Goal: Information Seeking & Learning: Learn about a topic

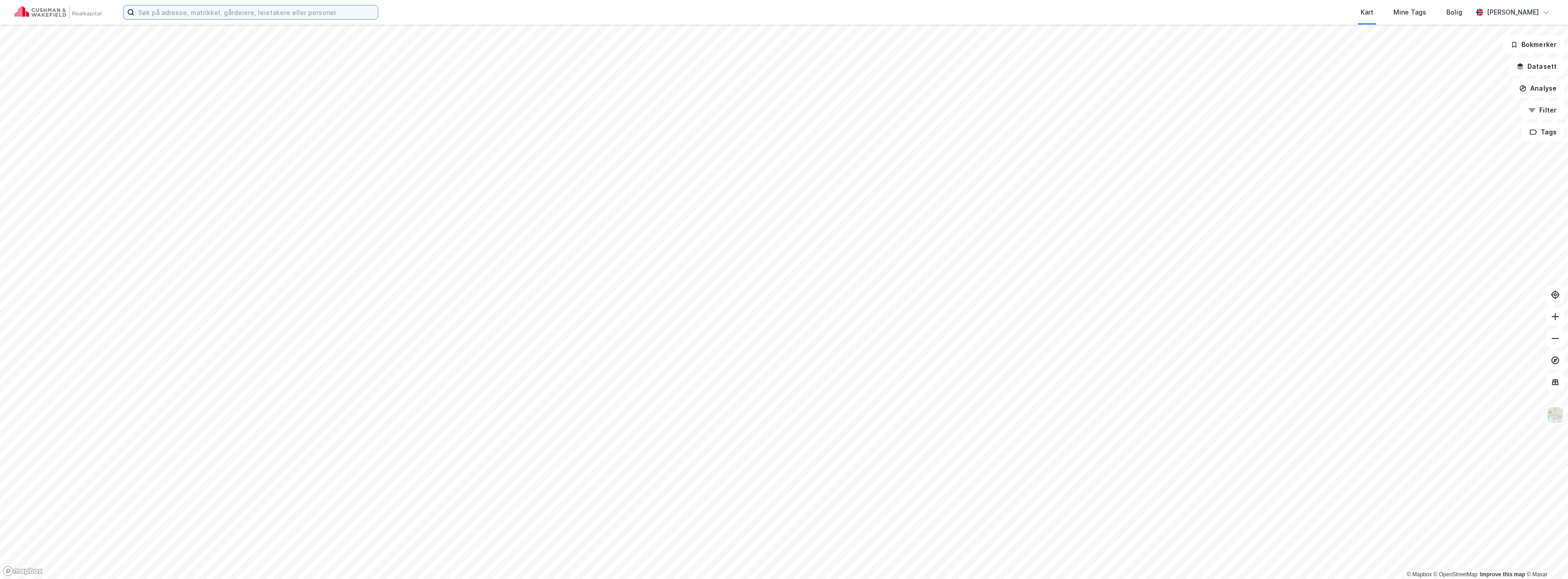
drag, startPoint x: 0, startPoint y: 0, endPoint x: 183, endPoint y: 13, distance: 183.5
click at [183, 13] on input at bounding box center [256, 12] width 243 height 13
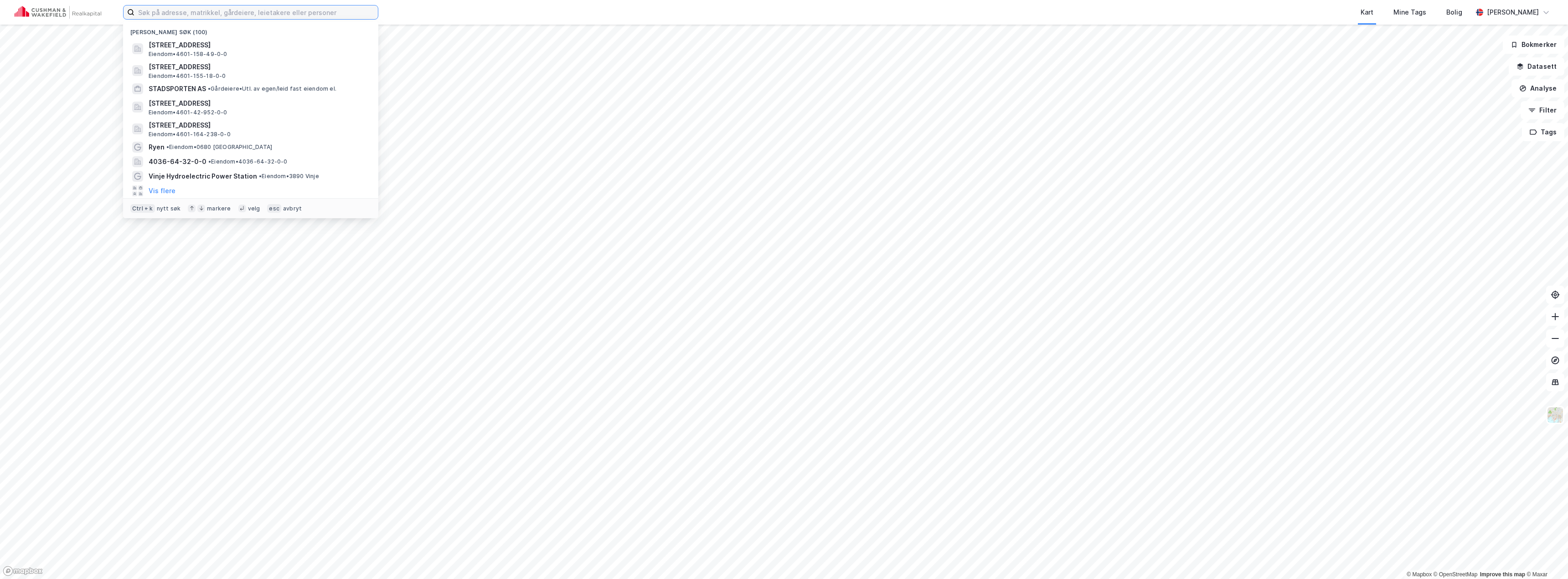
paste input "[PERSON_NAME] vei 21A-C (Lagerbygg), [GEOGRAPHIC_DATA]"
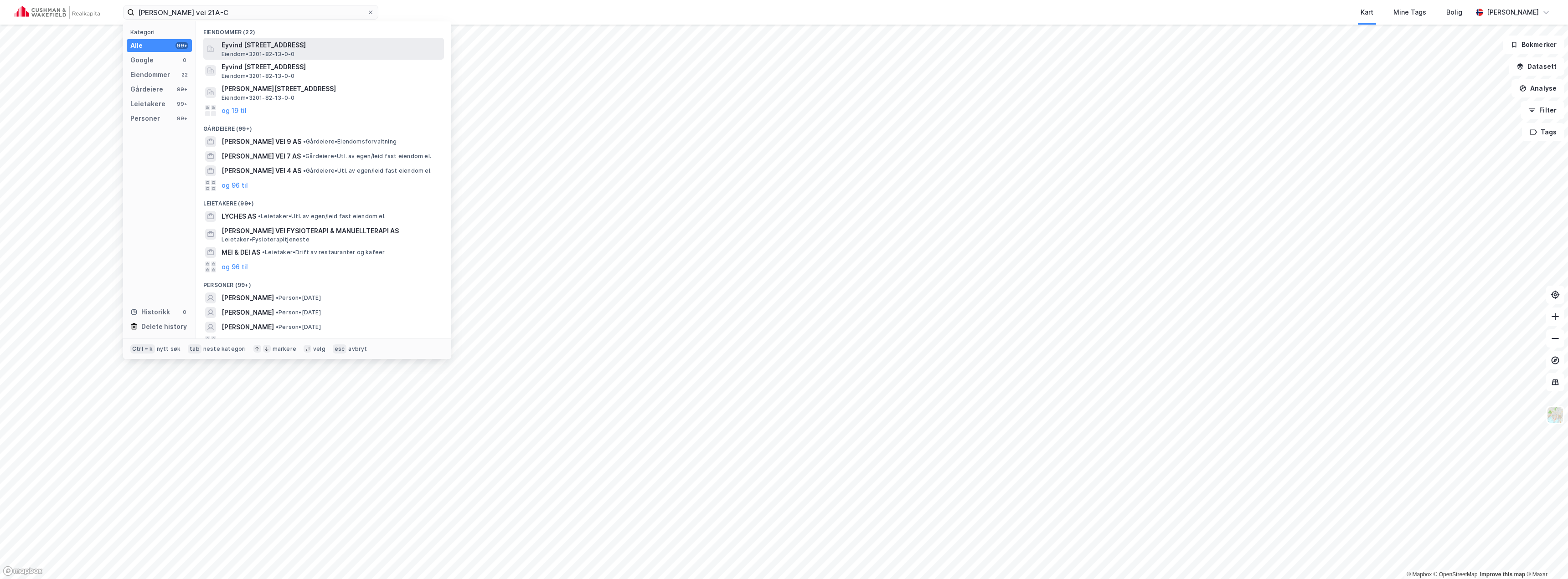
click at [240, 47] on span "Eyvind [STREET_ADDRESS]" at bounding box center [331, 45] width 219 height 11
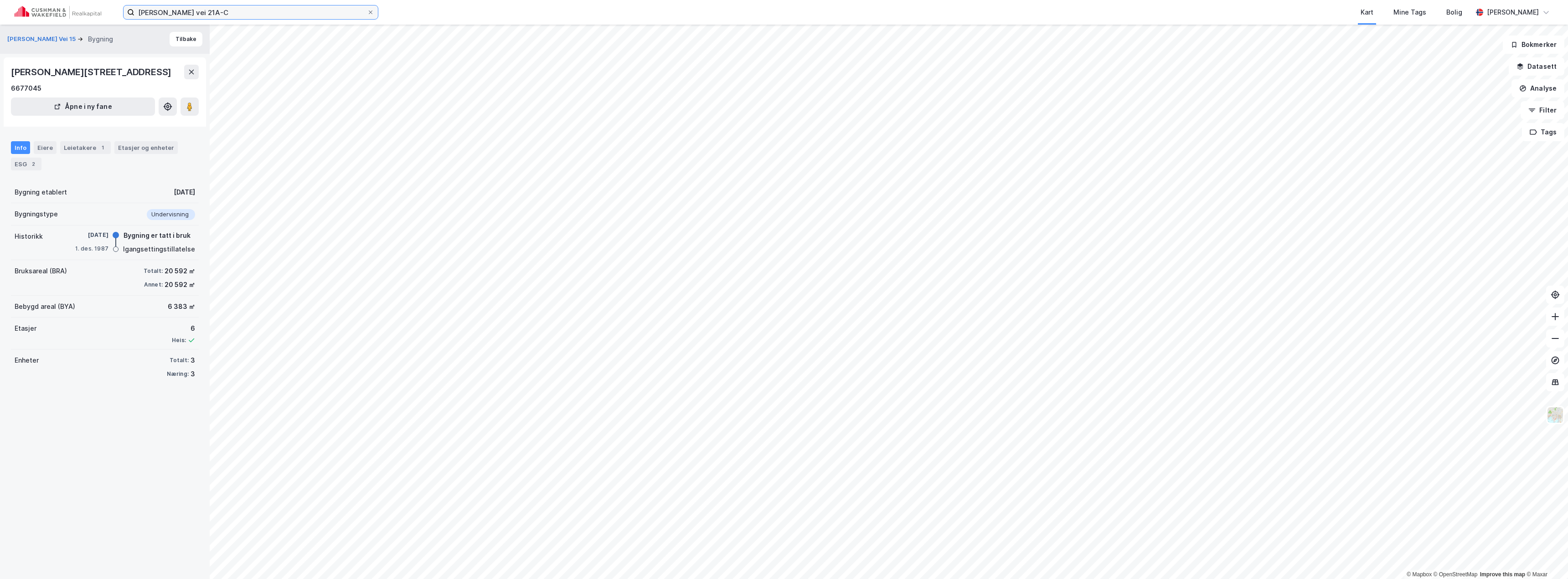
click at [228, 14] on input "[PERSON_NAME] vei 21A-C" at bounding box center [250, 12] width 232 height 13
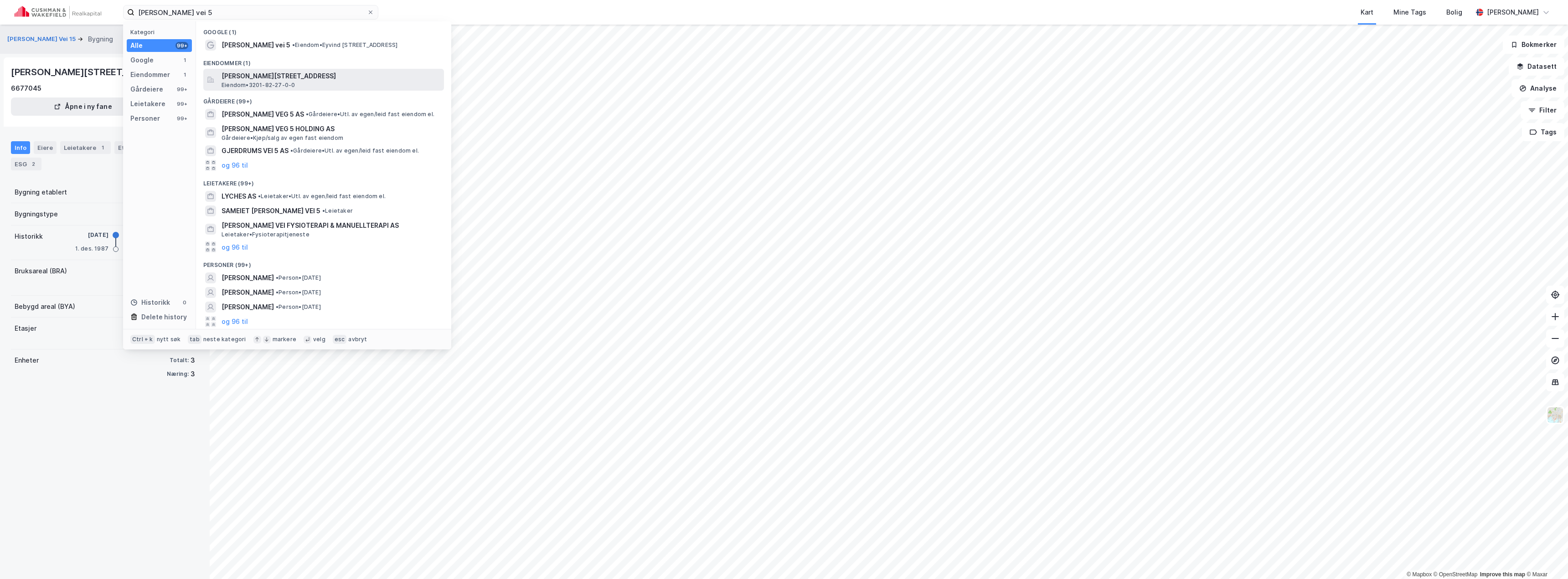
click at [259, 77] on span "[PERSON_NAME][STREET_ADDRESS]" at bounding box center [331, 75] width 219 height 11
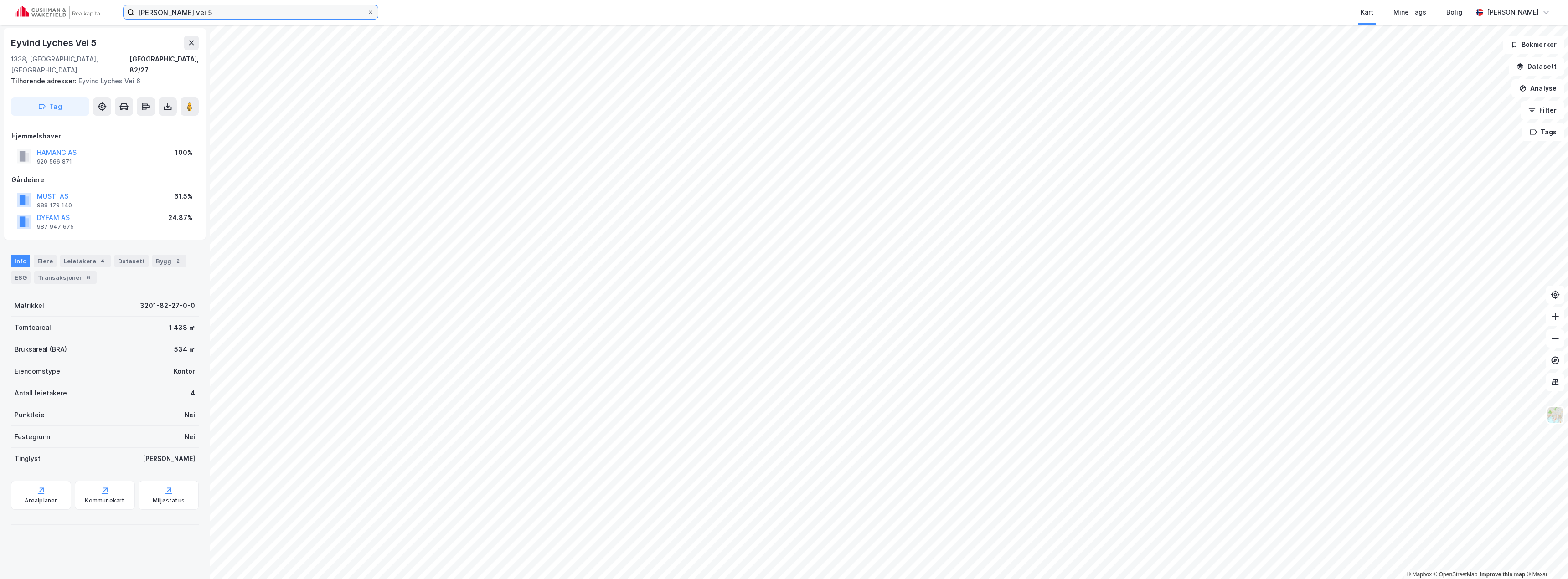
click at [232, 10] on input "[PERSON_NAME] vei 5" at bounding box center [250, 12] width 232 height 13
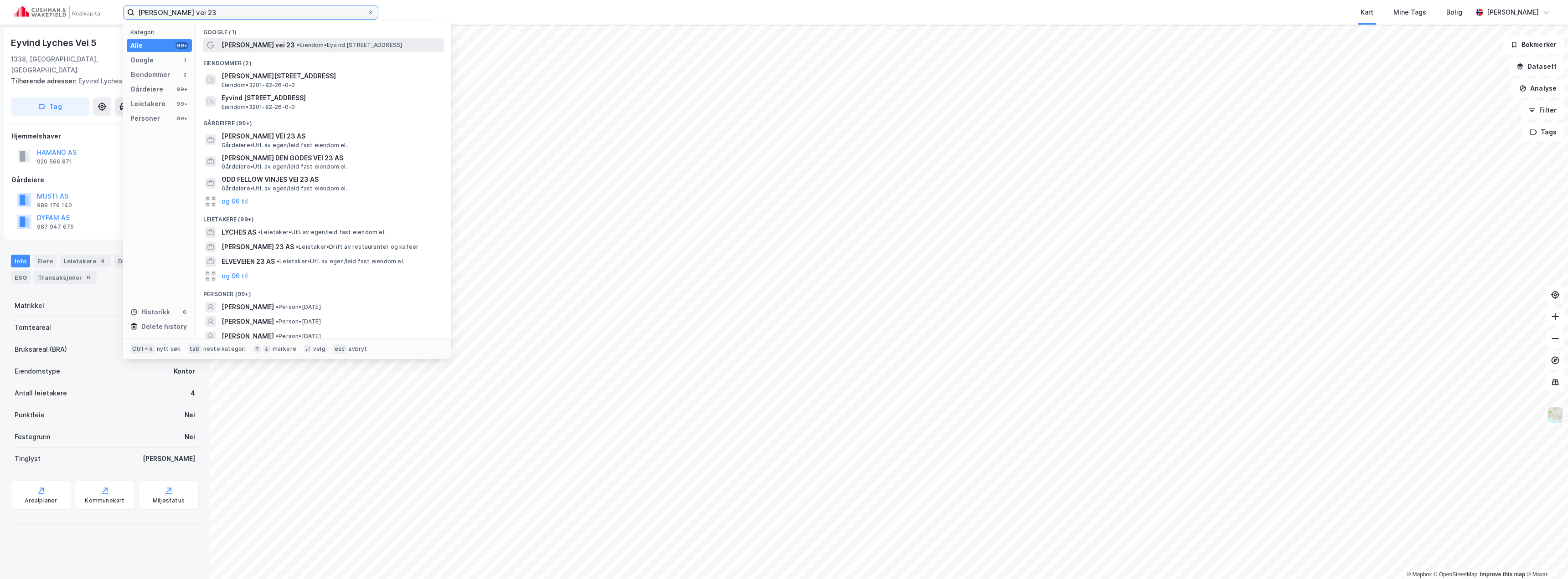
type input "[PERSON_NAME] vei 23"
click at [259, 50] on span "[PERSON_NAME] vei 23" at bounding box center [258, 45] width 74 height 11
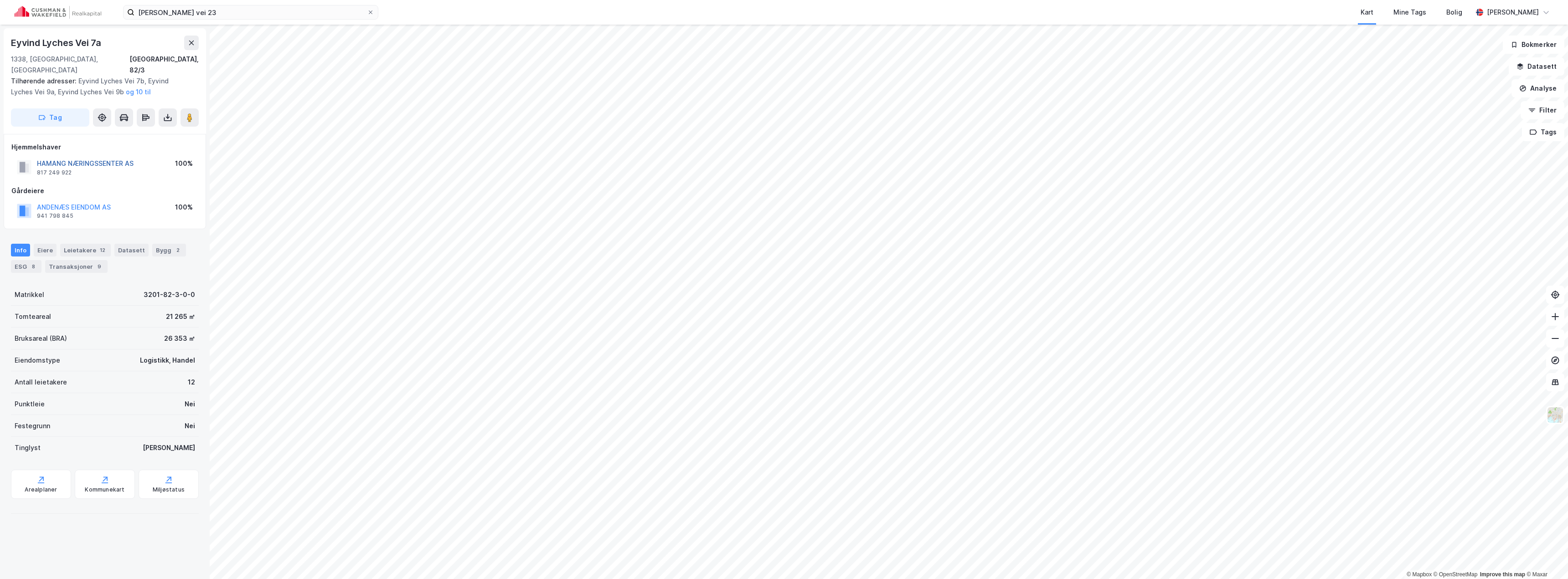
click at [0, 0] on button "HAMANG NÆRINGSSENTER AS" at bounding box center [0, 0] width 0 height 0
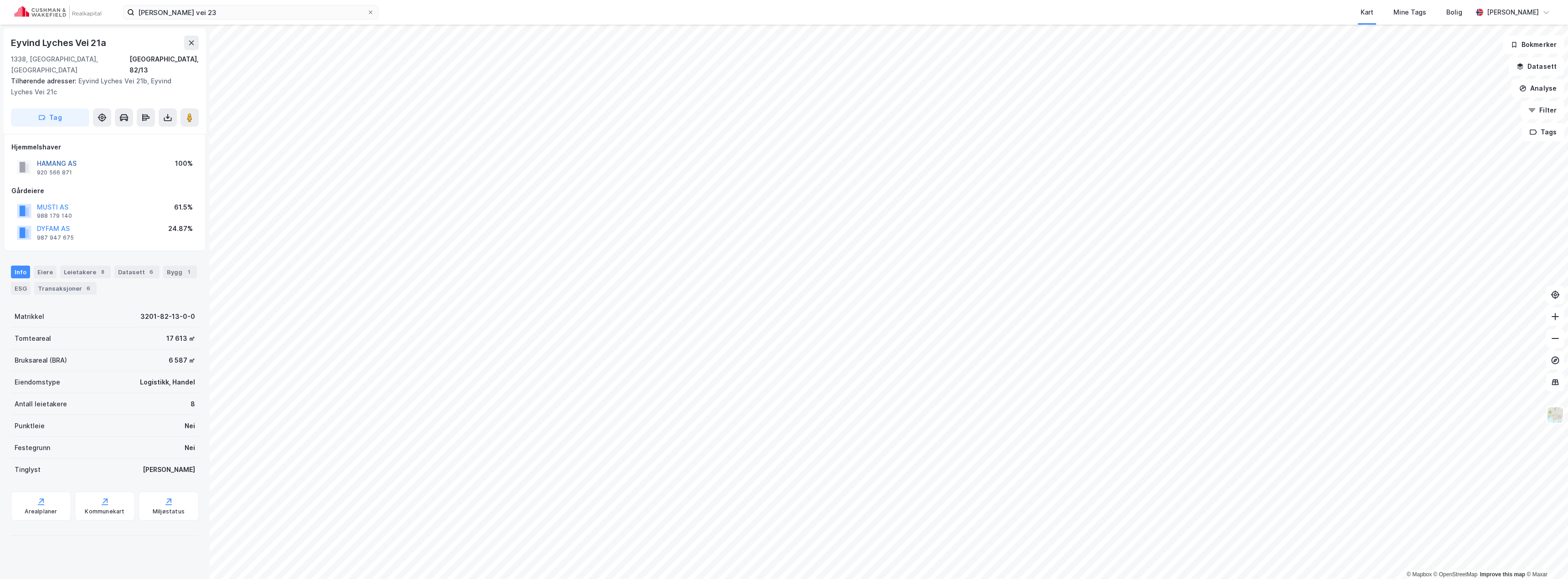
click at [0, 0] on button "HAMANG AS" at bounding box center [0, 0] width 0 height 0
